Goal: Task Accomplishment & Management: Use online tool/utility

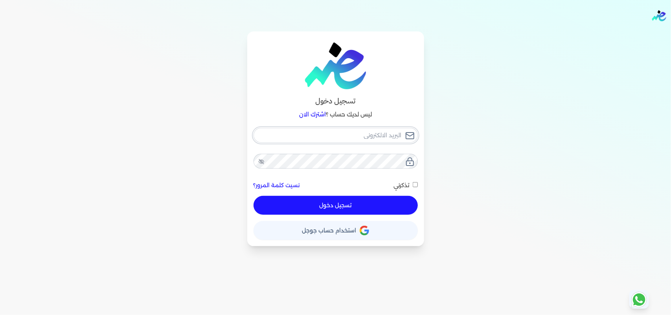
click at [343, 135] on input "email" at bounding box center [336, 135] width 164 height 15
type input "[EMAIL_ADDRESS][DOMAIN_NAME]"
click at [389, 207] on button "تسجيل دخول" at bounding box center [336, 205] width 164 height 19
checkbox input "false"
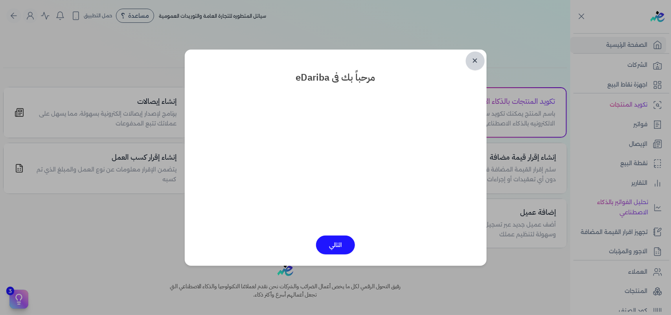
click at [472, 61] on link "✕" at bounding box center [475, 60] width 19 height 19
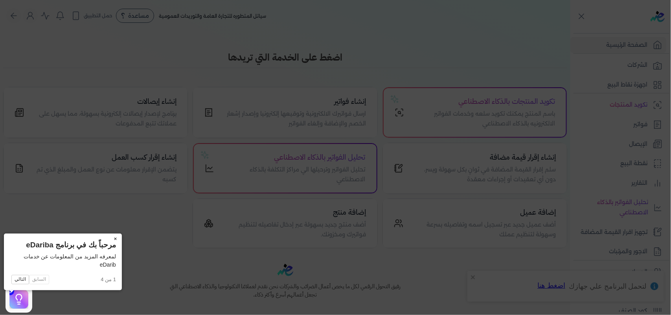
click at [109, 236] on button "×" at bounding box center [115, 238] width 13 height 11
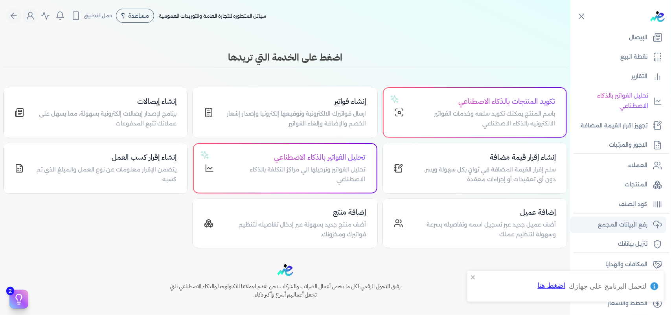
scroll to position [107, 0]
click at [651, 219] on link "رفع البيانات المجمع" at bounding box center [618, 224] width 96 height 17
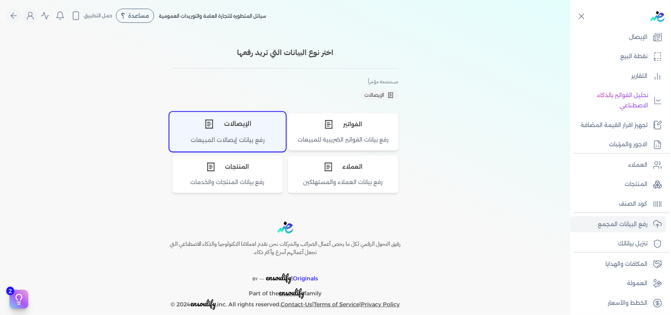
click at [197, 124] on div "الإيصالات" at bounding box center [228, 124] width 116 height 24
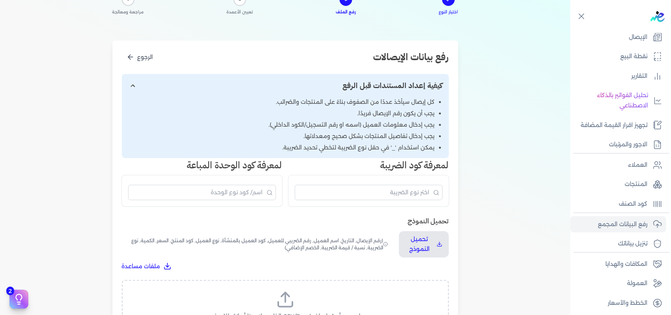
scroll to position [197, 0]
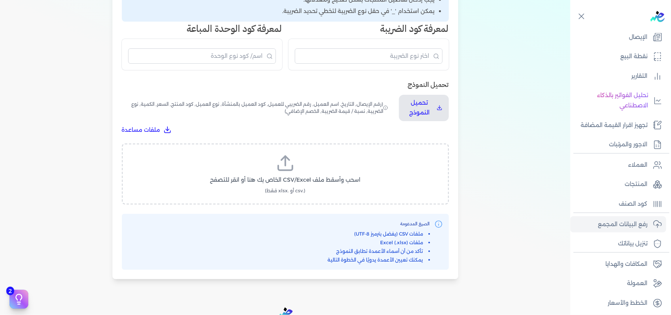
click at [310, 169] on label "اسحب وأسقط ملف CSV/Excel الخاص بك هنا أو انقر للتصفح (.csv أو .xlsx فقط)" at bounding box center [285, 174] width 307 height 40
click at [0, 0] on input "اسحب وأسقط ملف CSV/Excel الخاص بك هنا أو انقر للتصفح (.csv أو .xlsx فقط)" at bounding box center [0, 0] width 0 height 0
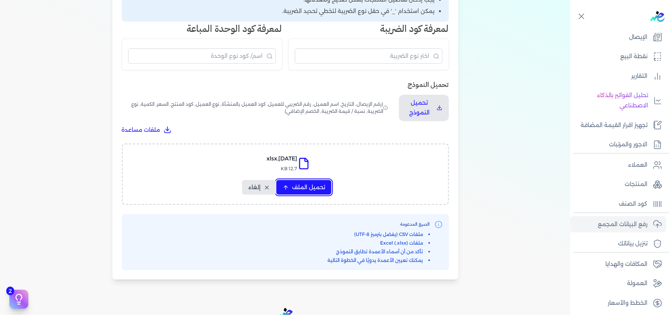
click at [303, 191] on span "تحميل الملف" at bounding box center [308, 187] width 33 height 8
select select "التاريخ"
select select "أسم العميل"
select select "نوع العميل"
select select "وصف البند"
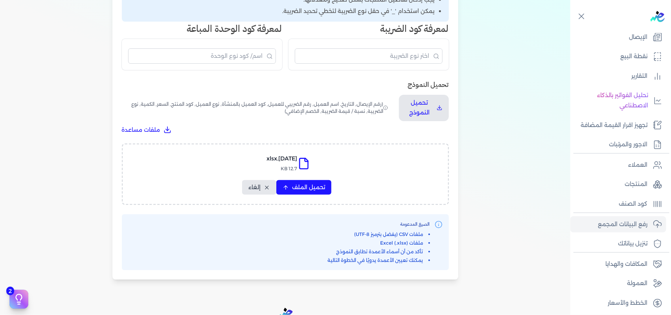
select select "السعر"
select select "الكمية"
select select "نوع الضريبة"
select select "نسبة / قيمة الضريبة"
select select "خصم اضافي"
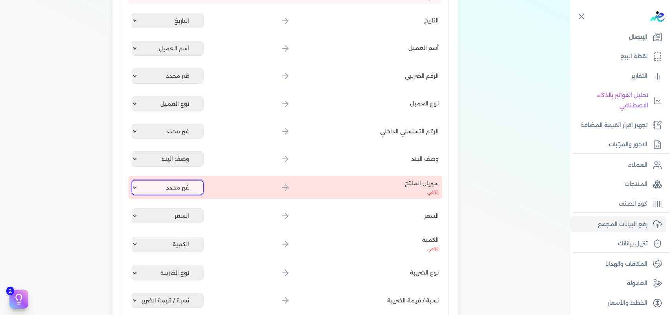
click at [182, 180] on select "غير محدد إيصال رقم التاريخ كود العميل بالمنشأة أسم العميل الرقم الضريبي للعميل …" at bounding box center [168, 187] width 72 height 15
select select "كود المنتج الداخلي"
click at [133, 180] on select "غير محدد إيصال رقم التاريخ كود العميل بالمنشأة أسم العميل الرقم الضريبي للعميل …" at bounding box center [168, 187] width 72 height 15
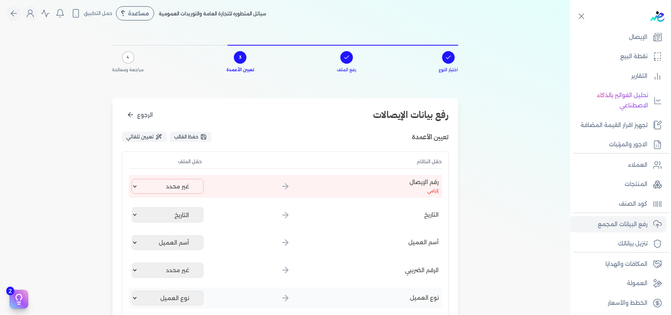
scroll to position [0, 0]
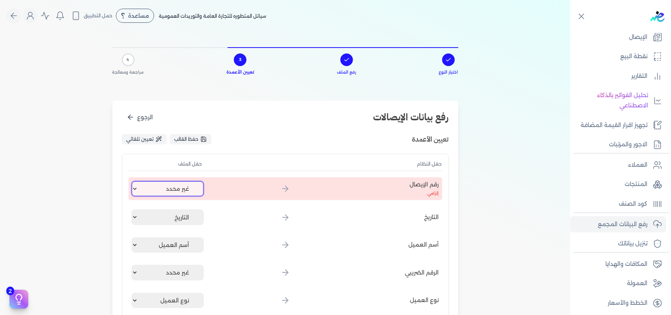
click at [187, 187] on select "غير محدد إيصال رقم التاريخ كود العميل بالمنشأة أسم العميل الرقم الضريبي للعميل …" at bounding box center [168, 188] width 72 height 15
select select "إيصال رقم"
click at [133, 181] on select "غير محدد إيصال رقم التاريخ كود العميل بالمنشأة أسم العميل الرقم الضريبي للعميل …" at bounding box center [168, 188] width 72 height 15
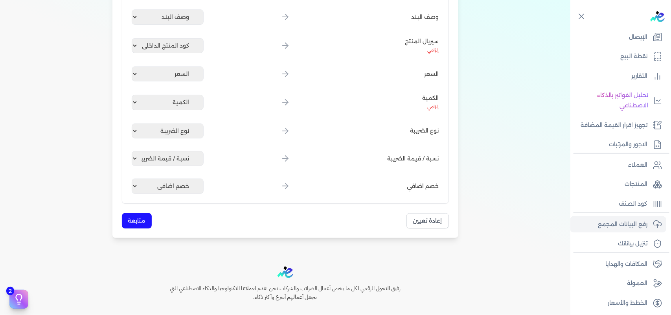
scroll to position [393, 0]
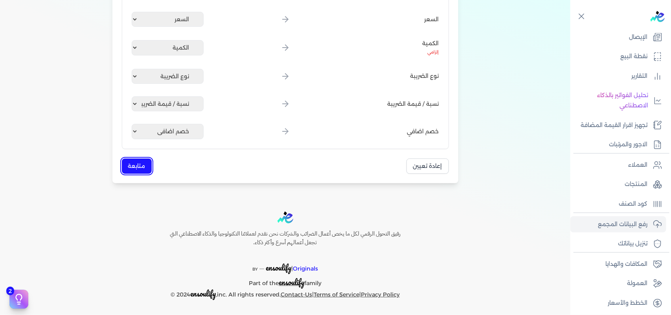
click at [136, 162] on button "متابعة" at bounding box center [137, 165] width 30 height 15
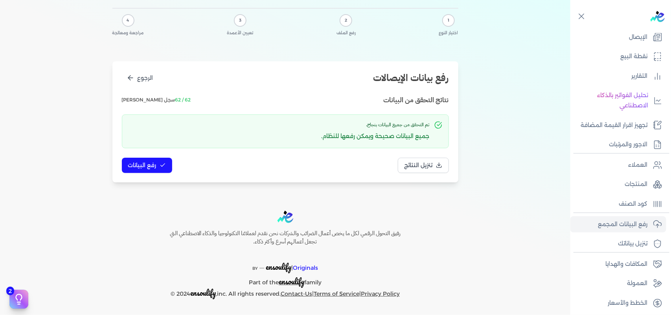
scroll to position [0, 0]
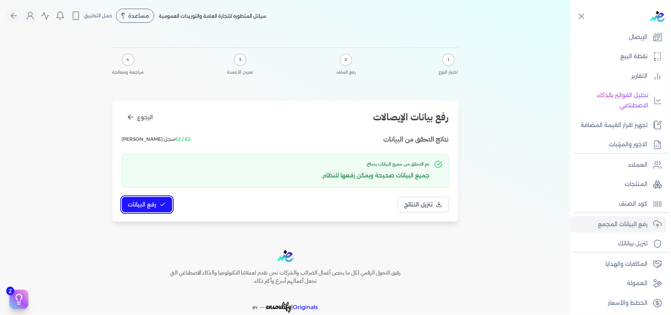
click at [154, 199] on button "رفع البيانات" at bounding box center [147, 204] width 50 height 15
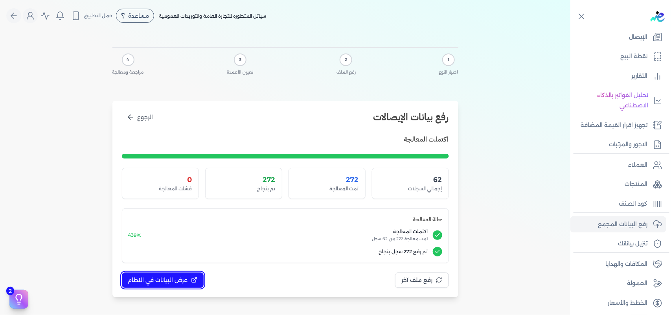
click at [182, 276] on button "عرض البيانات في النظام" at bounding box center [163, 279] width 82 height 15
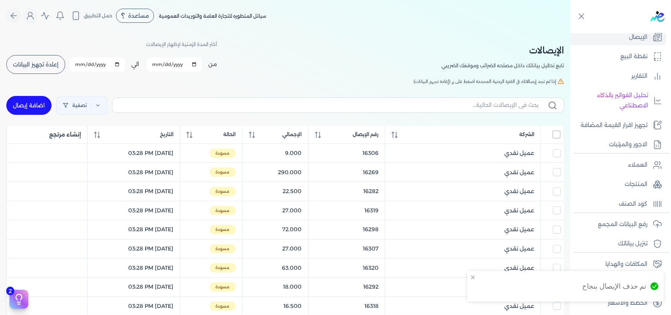
click at [558, 138] on input "All items unselected" at bounding box center [557, 134] width 8 height 8
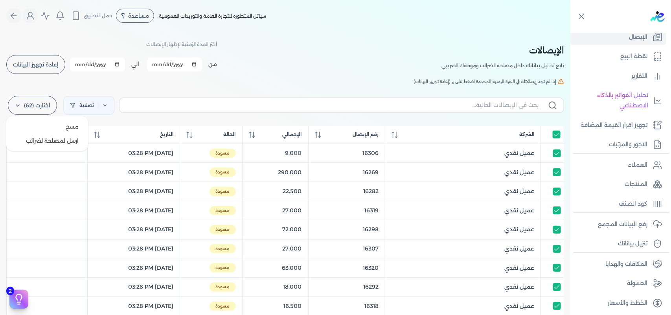
click at [32, 113] on label "اختارت (62)" at bounding box center [32, 105] width 49 height 19
click at [47, 136] on button "ارسل لمصلحة لضرائب" at bounding box center [46, 141] width 75 height 14
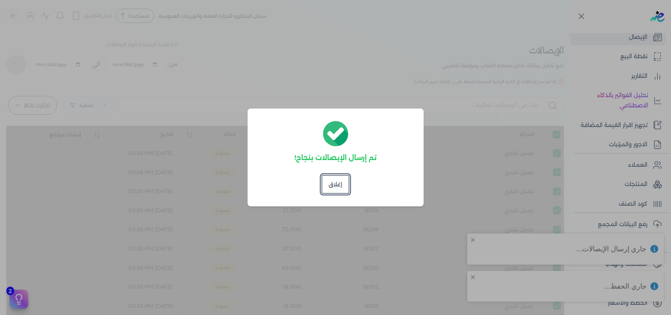
checkbox input "true"
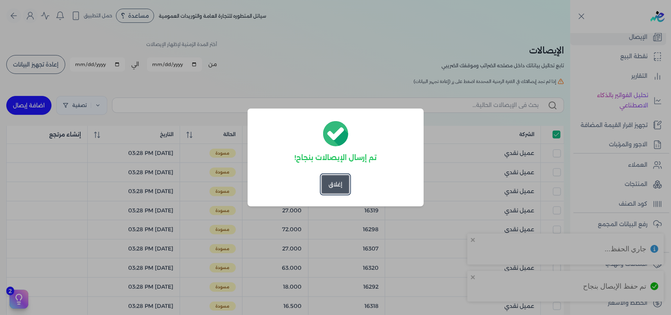
click at [339, 182] on button "إغلاق" at bounding box center [335, 184] width 28 height 19
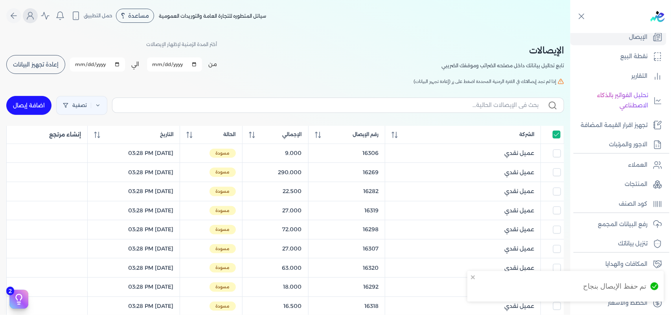
click at [35, 16] on icon "Global" at bounding box center [30, 15] width 9 height 9
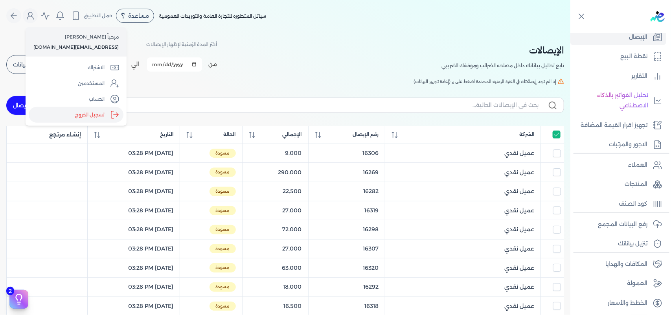
click at [80, 114] on label "تسجيل الخروج" at bounding box center [76, 115] width 95 height 16
click at [570, 31] on input "Close" at bounding box center [570, 31] width 0 height 0
